Goal: Check status: Verify the current state of an ongoing process or item

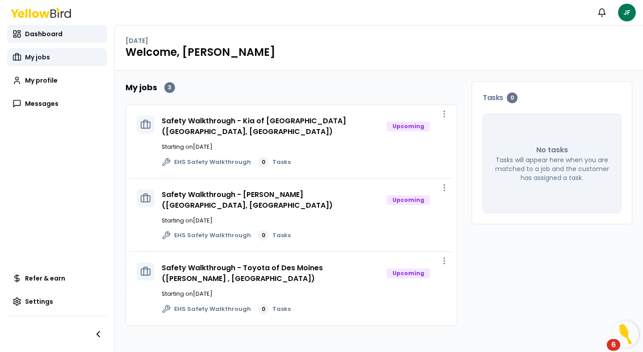
click at [50, 56] on link "My jobs" at bounding box center [57, 57] width 100 height 18
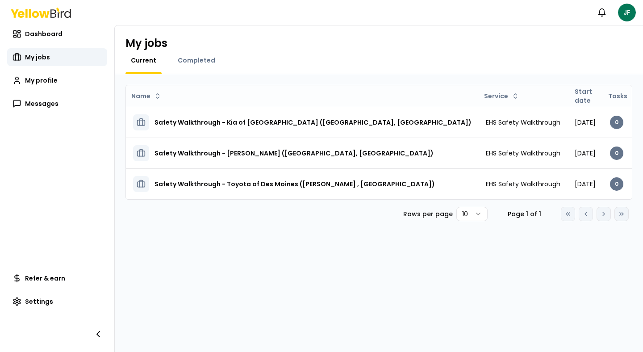
click at [181, 54] on div "My jobs Current Completed" at bounding box center [379, 49] width 528 height 49
click at [185, 57] on span "Completed" at bounding box center [197, 60] width 38 height 9
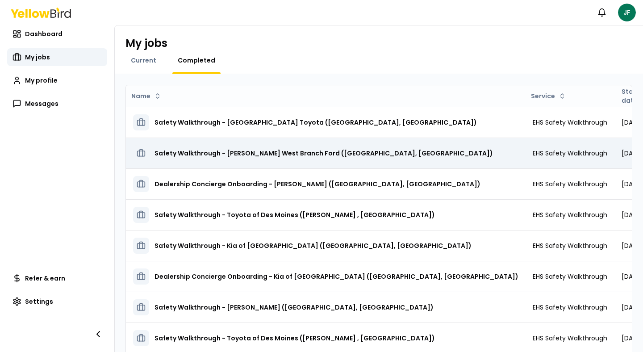
scroll to position [84, 0]
